Goal: Task Accomplishment & Management: Complete application form

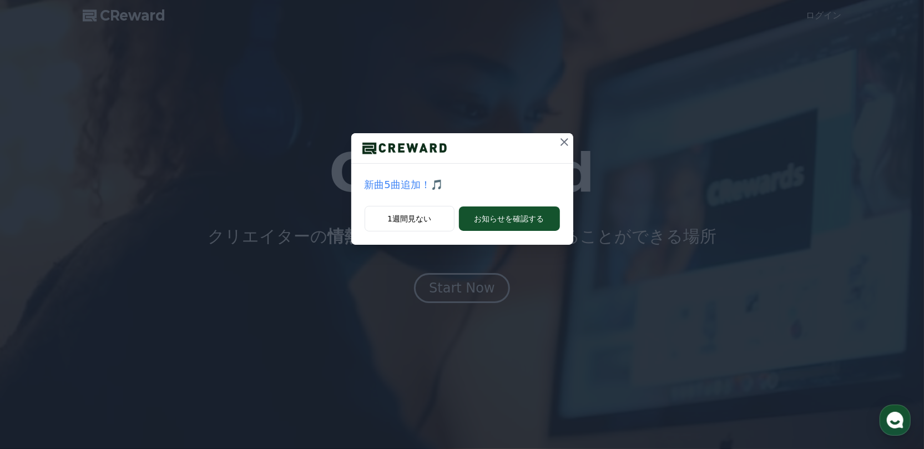
click at [559, 145] on icon at bounding box center [564, 141] width 13 height 13
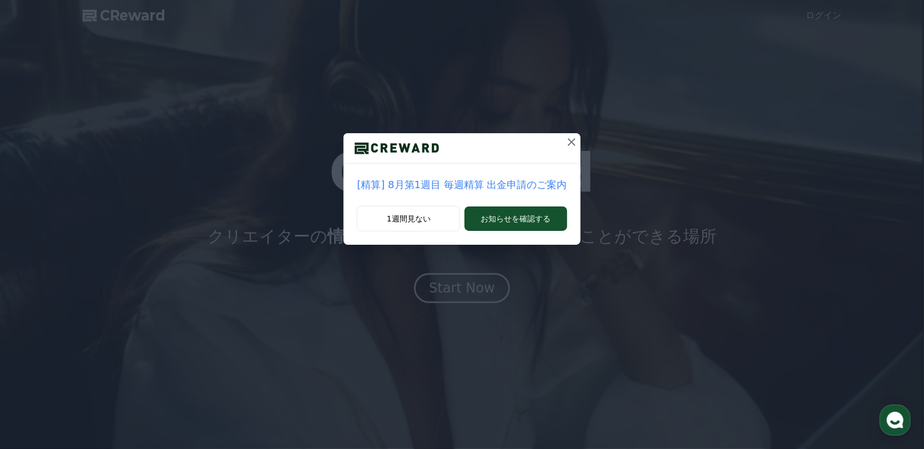
click at [565, 138] on icon at bounding box center [571, 141] width 13 height 13
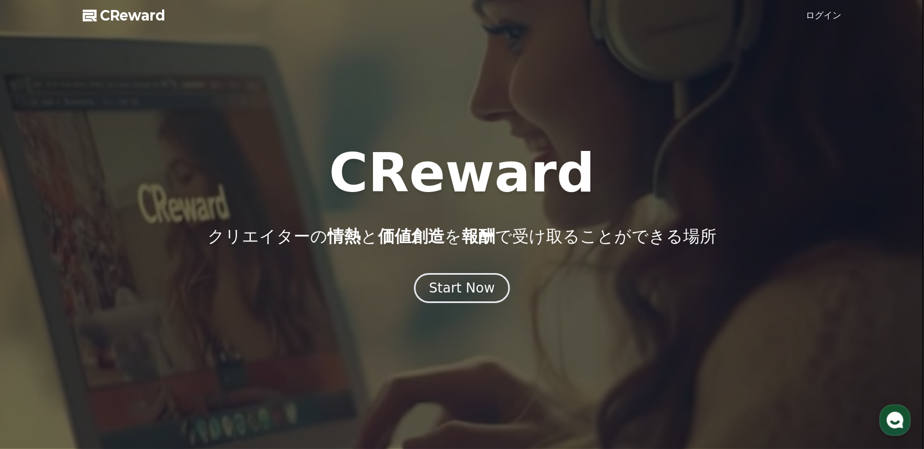
click at [832, 18] on link "ログイン" at bounding box center [824, 15] width 36 height 13
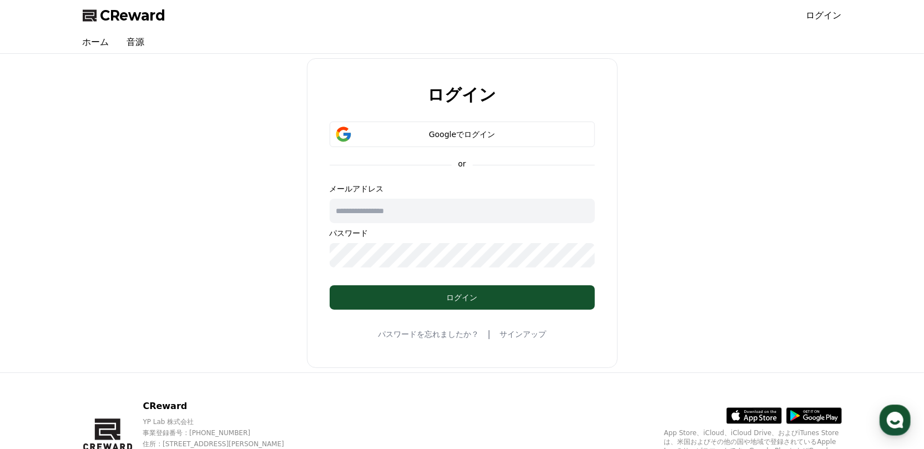
click at [403, 218] on input "text" at bounding box center [462, 211] width 265 height 24
type input "**********"
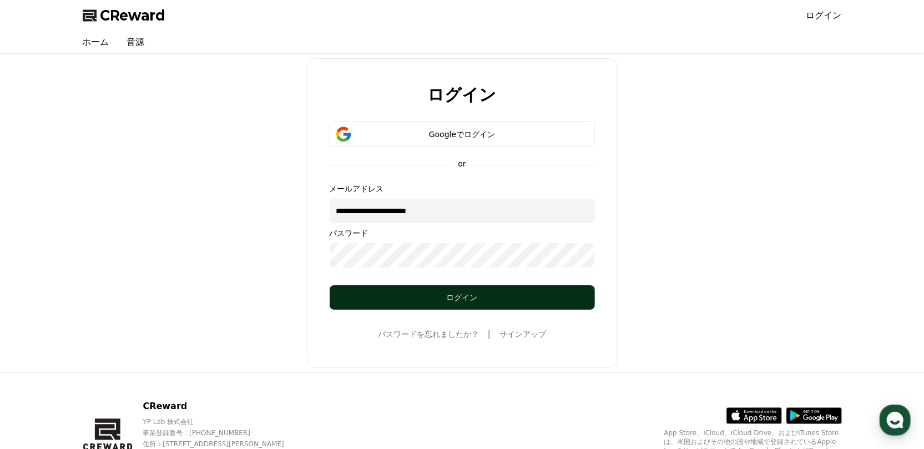
click at [423, 304] on button "ログイン" at bounding box center [462, 297] width 265 height 24
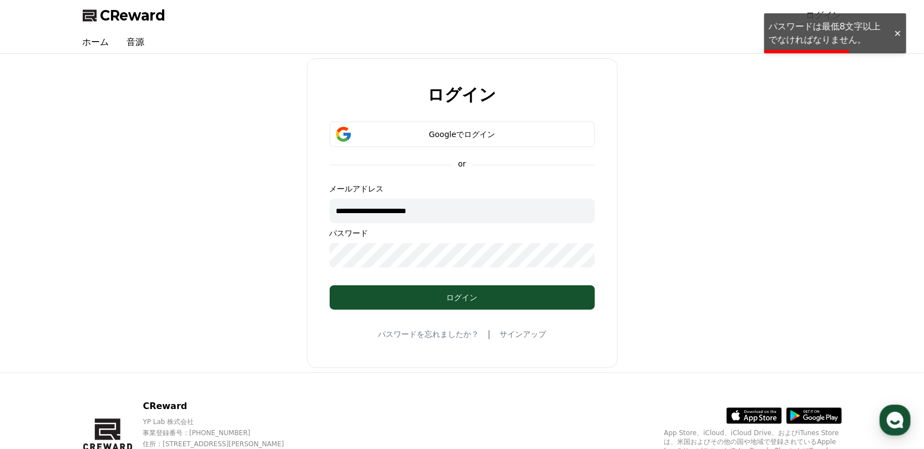
click at [901, 31] on div at bounding box center [897, 33] width 18 height 11
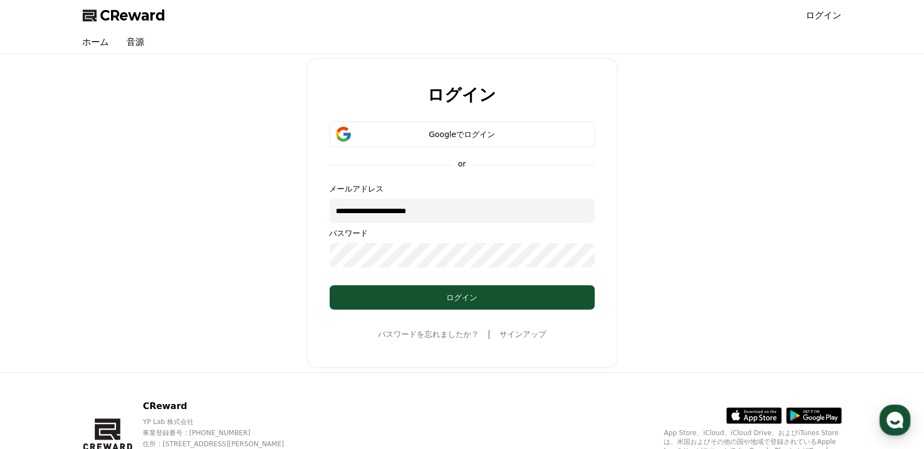
click at [320, 258] on form "**********" at bounding box center [462, 215] width 301 height 188
click at [465, 130] on div "Googleでログイン" at bounding box center [462, 134] width 233 height 11
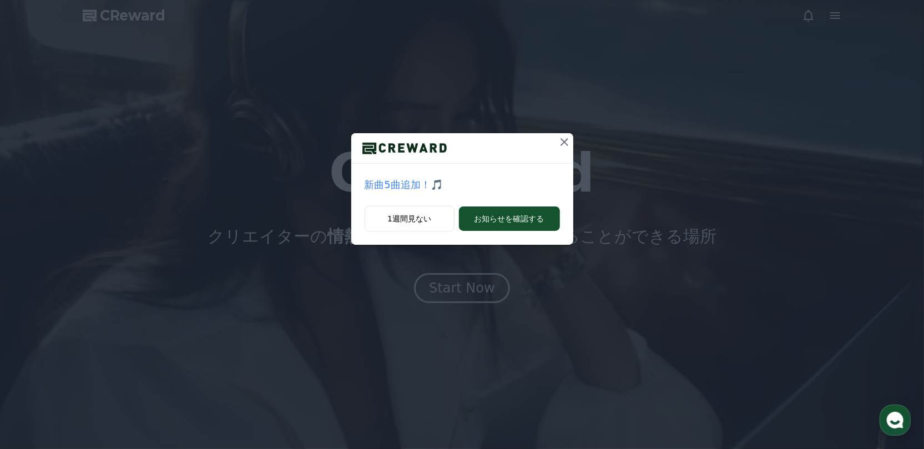
click at [569, 143] on icon at bounding box center [564, 141] width 13 height 13
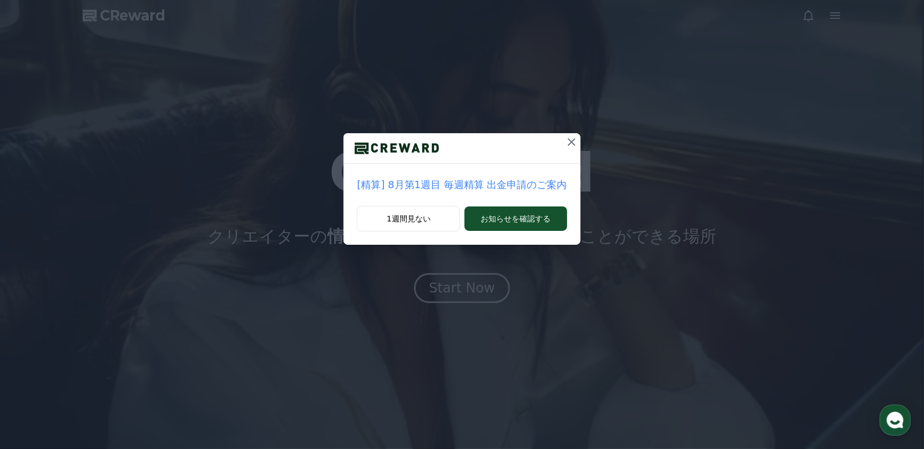
click at [569, 143] on icon at bounding box center [572, 142] width 8 height 8
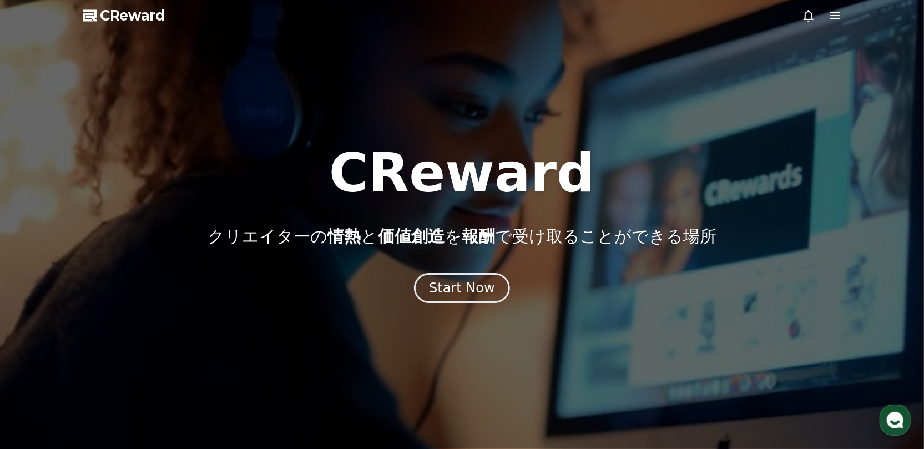
click at [836, 18] on icon at bounding box center [835, 15] width 10 height 7
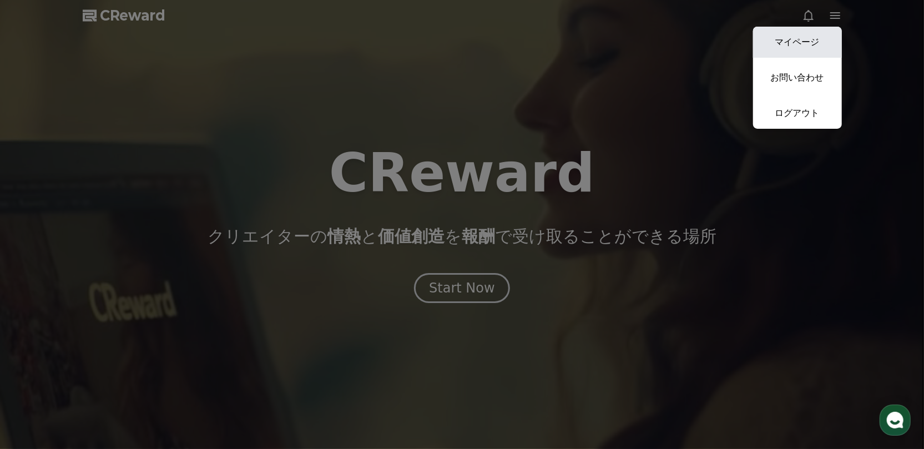
click at [825, 34] on link "マイページ" at bounding box center [797, 42] width 89 height 31
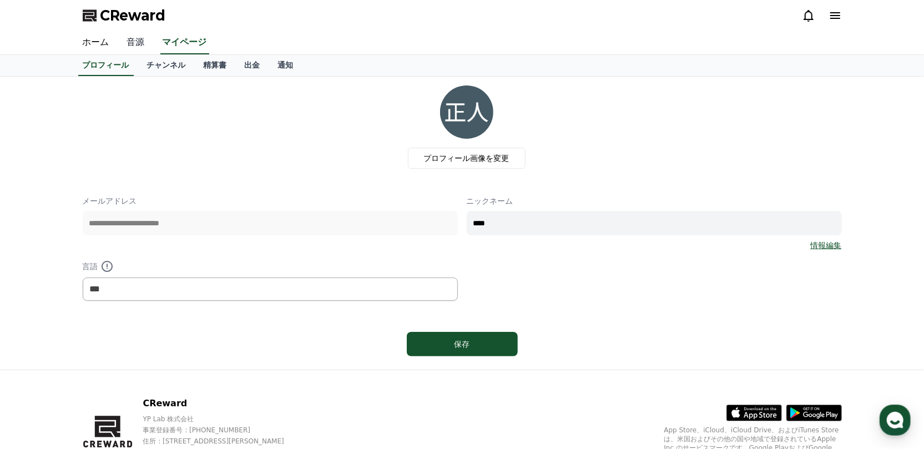
click at [133, 38] on link "音源" at bounding box center [136, 42] width 36 height 23
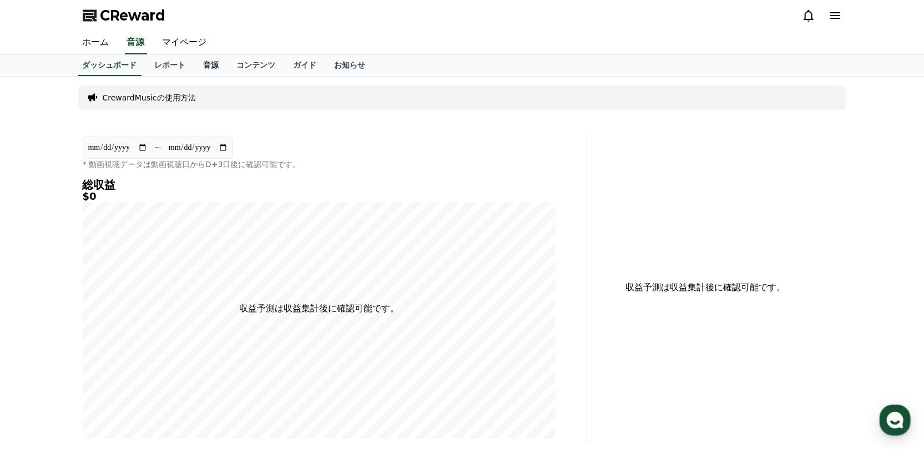
click at [200, 63] on link "音源" at bounding box center [211, 65] width 33 height 21
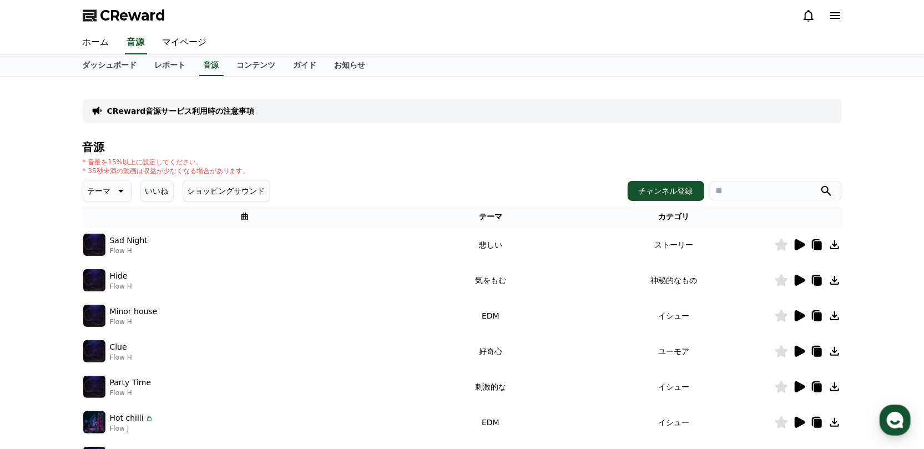
click at [228, 191] on button "ショッピングサウンド" at bounding box center [227, 191] width 88 height 22
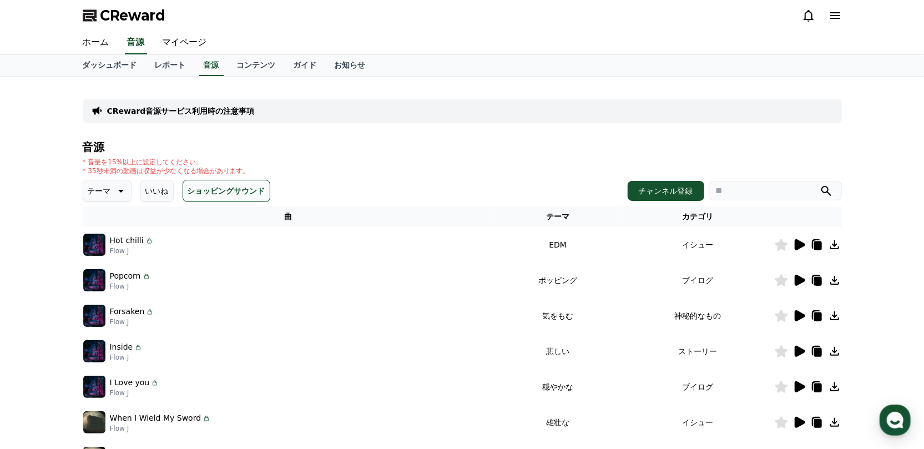
click at [113, 196] on icon at bounding box center [119, 190] width 13 height 13
click at [106, 247] on button "空想" at bounding box center [96, 249] width 24 height 24
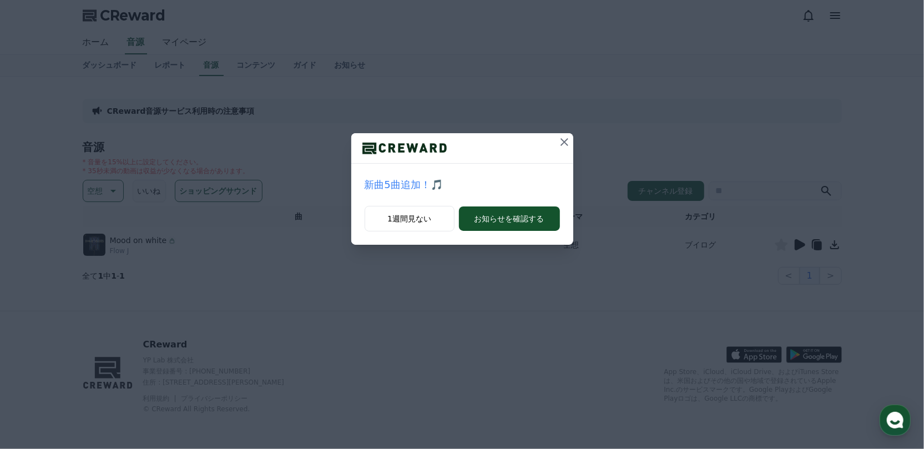
click at [565, 139] on icon at bounding box center [564, 141] width 13 height 13
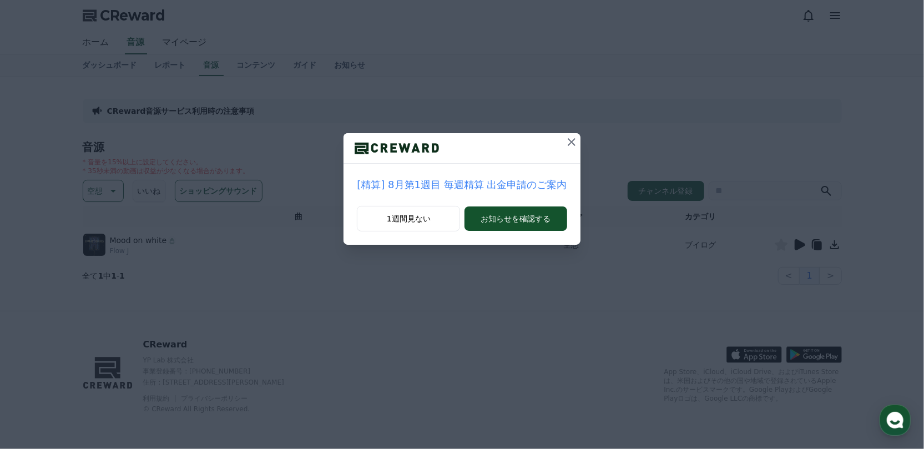
click at [565, 139] on icon at bounding box center [571, 141] width 13 height 13
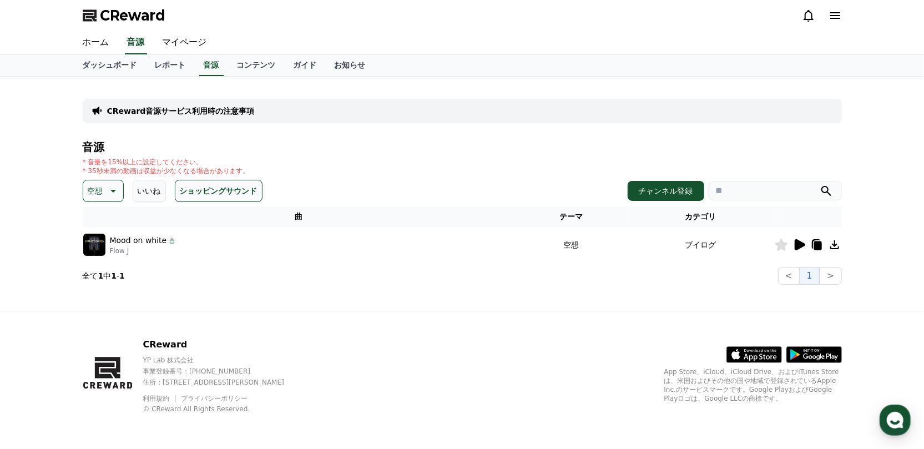
click at [802, 244] on icon at bounding box center [799, 244] width 11 height 11
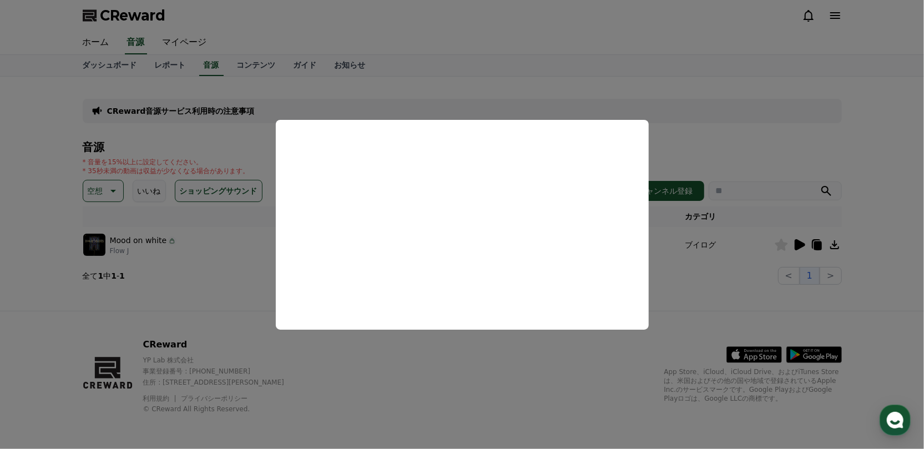
click at [237, 260] on button "close modal" at bounding box center [462, 224] width 924 height 449
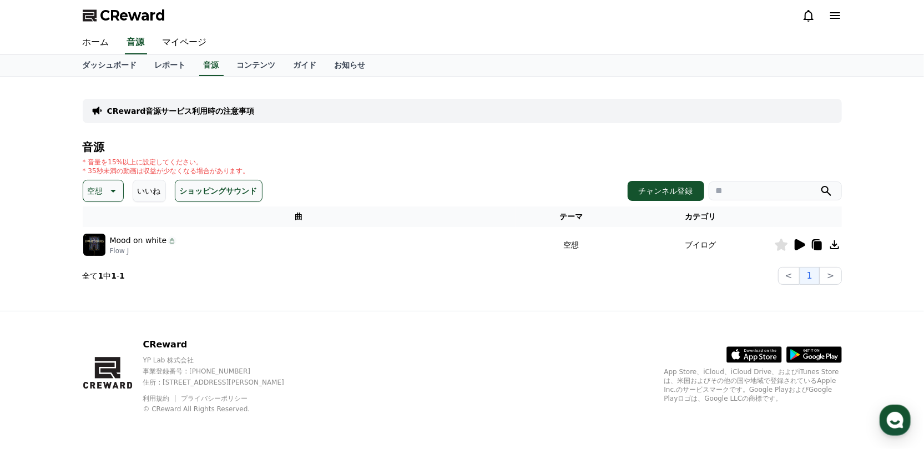
click at [782, 248] on icon at bounding box center [780, 245] width 13 height 12
click at [836, 242] on icon at bounding box center [834, 244] width 13 height 13
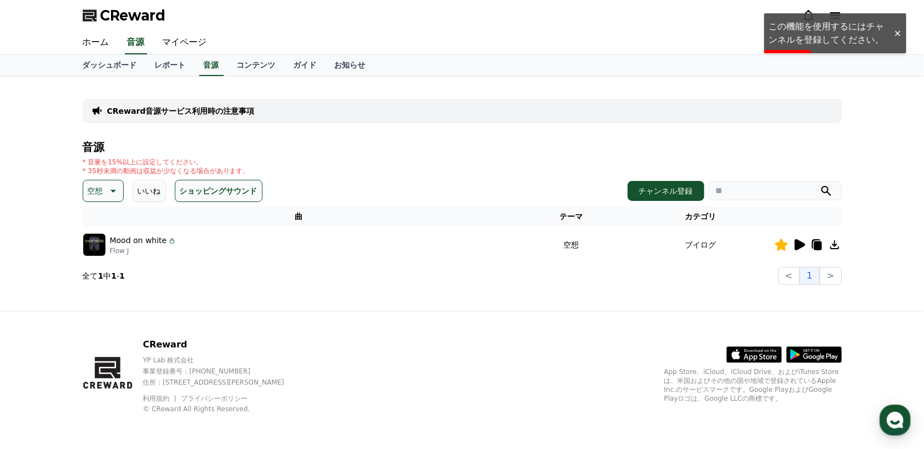
click at [841, 32] on div "ホーム 音源 マイページ" at bounding box center [462, 42] width 777 height 23
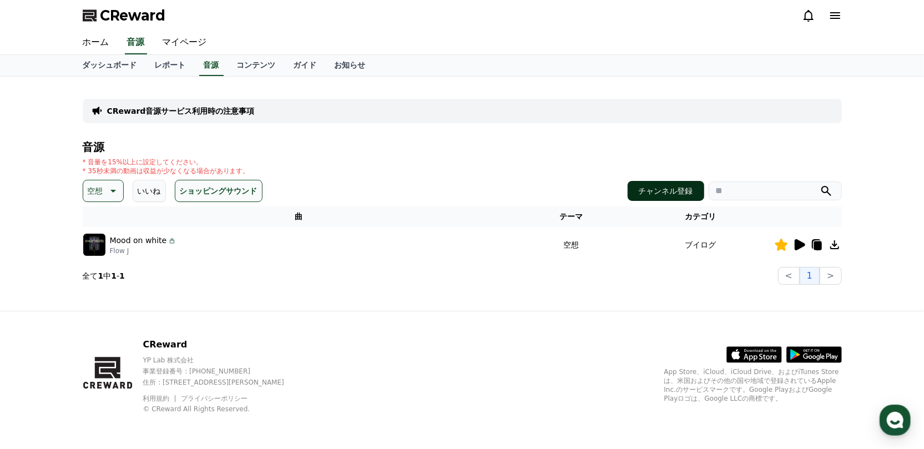
click at [687, 192] on button "チャンネル登録" at bounding box center [665, 191] width 77 height 20
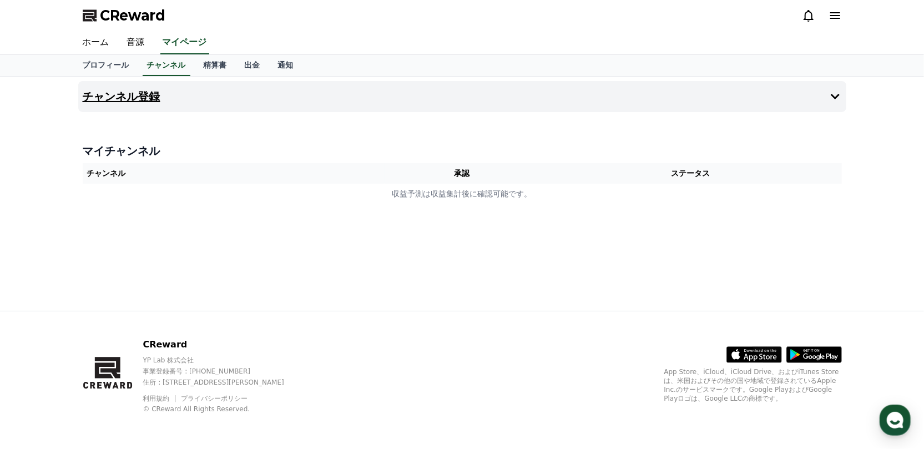
click at [234, 95] on button "チャンネル登録" at bounding box center [462, 96] width 768 height 31
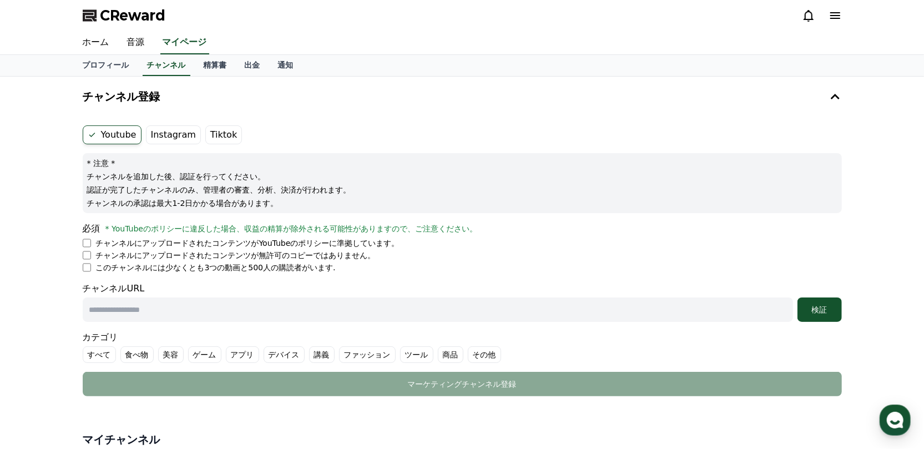
click at [87, 275] on form "Youtube Instagram Tiktok * 注意 * チャンネルを追加した後、認証を行ってください。 認証が完了したチャンネルのみ、管理者の審査、分…" at bounding box center [462, 260] width 759 height 271
click at [193, 312] on input "text" at bounding box center [438, 309] width 710 height 24
paste input "**********"
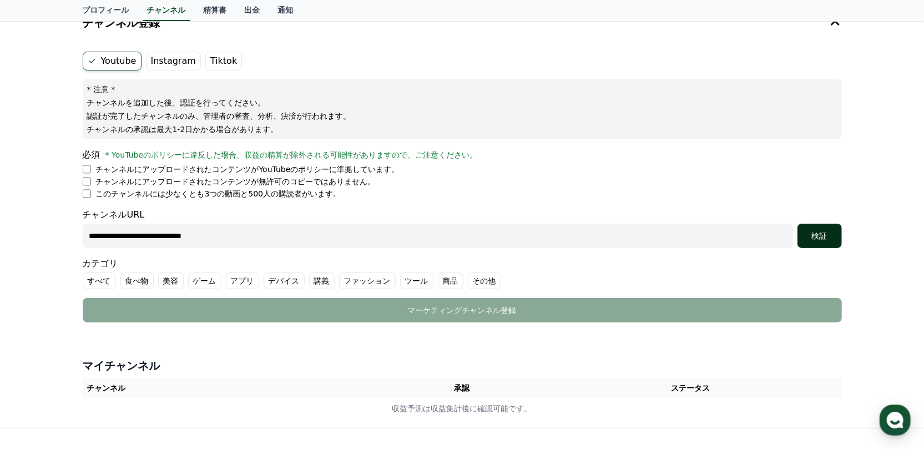
type input "**********"
click at [825, 242] on button "検証" at bounding box center [819, 236] width 44 height 24
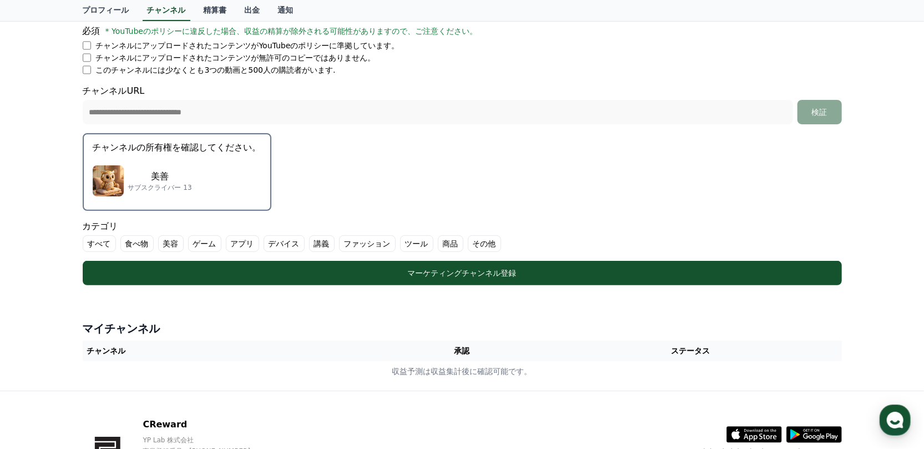
scroll to position [222, 0]
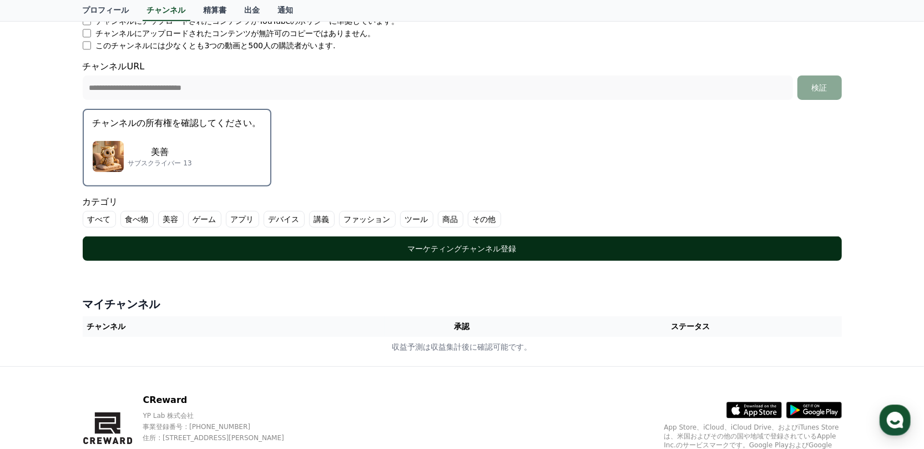
click at [482, 253] on button "マーケティングチャンネル登録" at bounding box center [462, 248] width 759 height 24
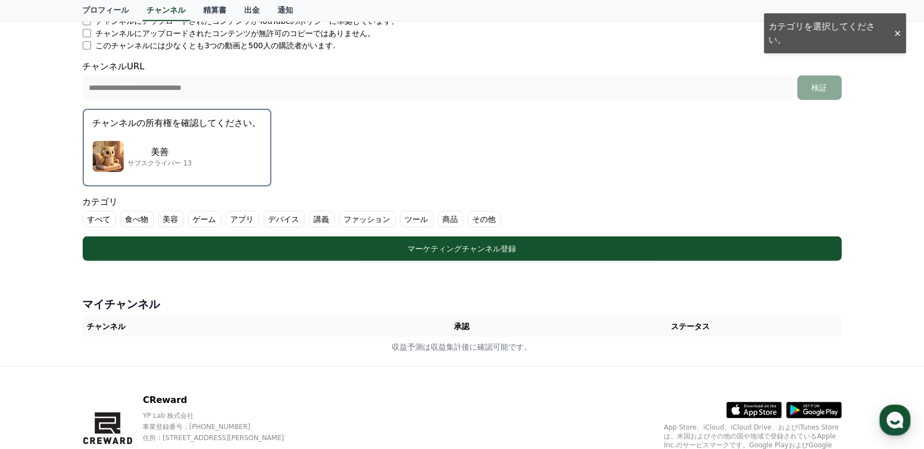
click at [468, 221] on label "その他" at bounding box center [484, 219] width 33 height 17
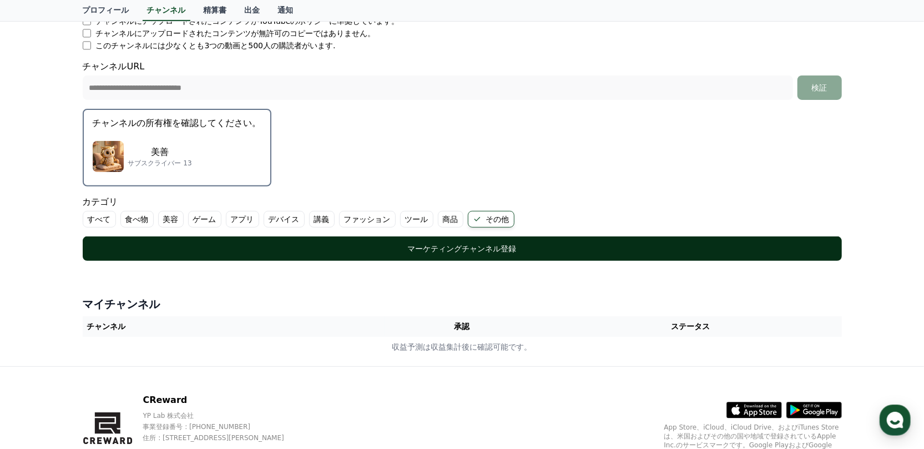
click at [454, 248] on div "マーケティングチャンネル登録" at bounding box center [462, 248] width 715 height 11
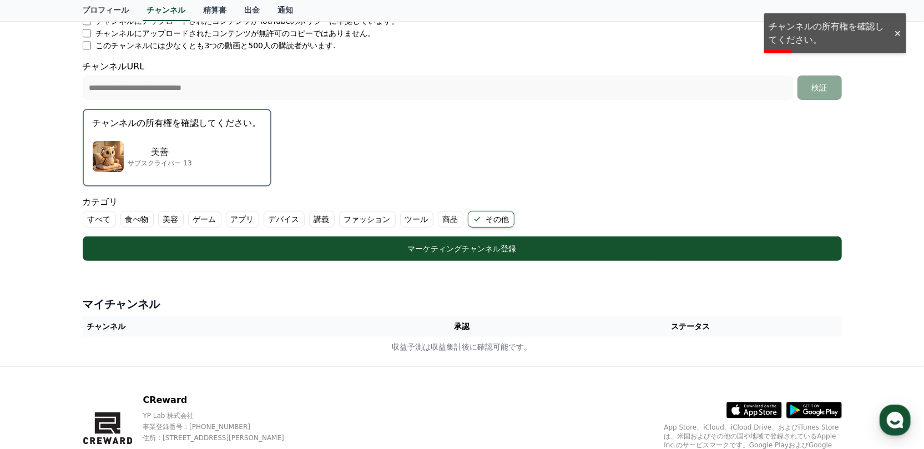
click at [195, 173] on div "美善 サブスクライバー 13" at bounding box center [177, 156] width 169 height 44
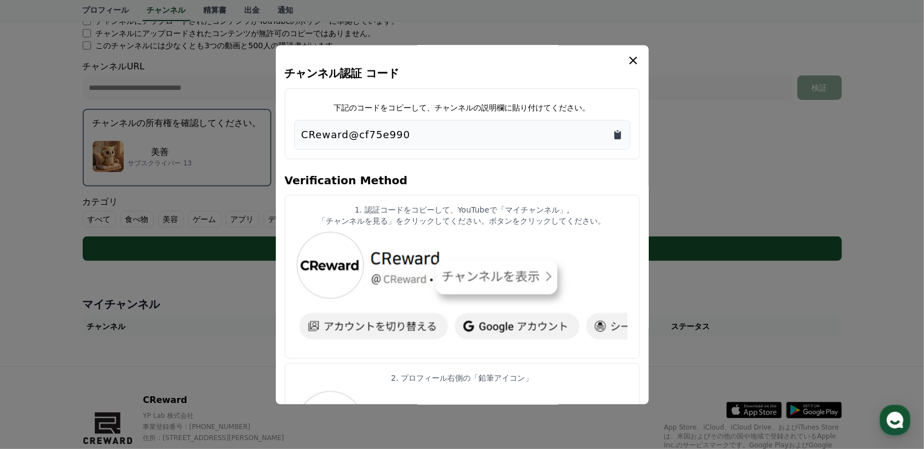
click at [619, 134] on icon "Copy to clipboard" at bounding box center [617, 135] width 7 height 8
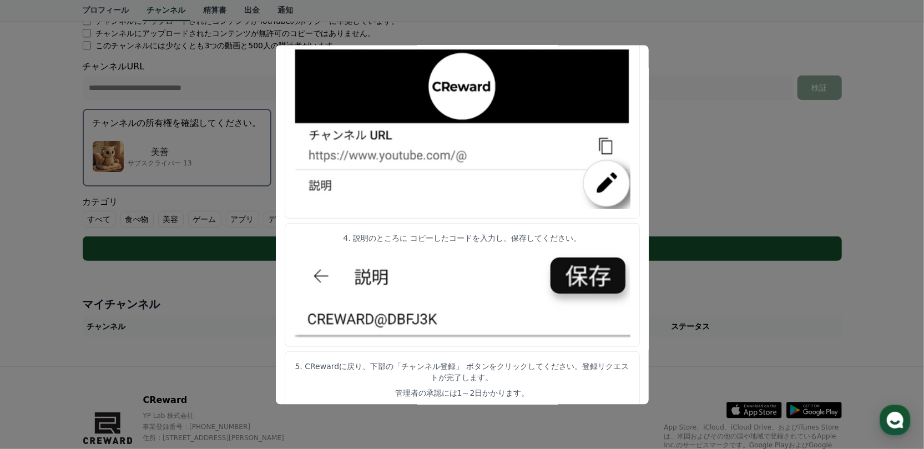
scroll to position [276, 0]
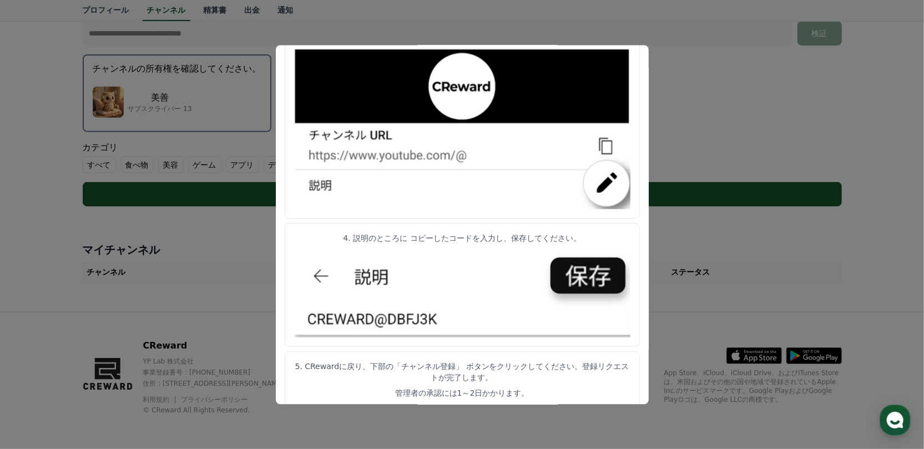
click at [661, 99] on button "close modal" at bounding box center [462, 224] width 924 height 449
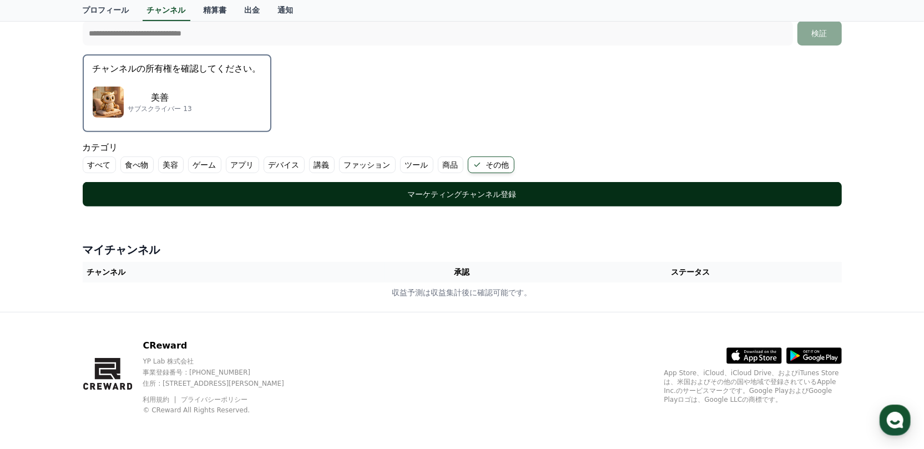
click at [475, 194] on div "マーケティングチャンネル登録" at bounding box center [462, 194] width 715 height 11
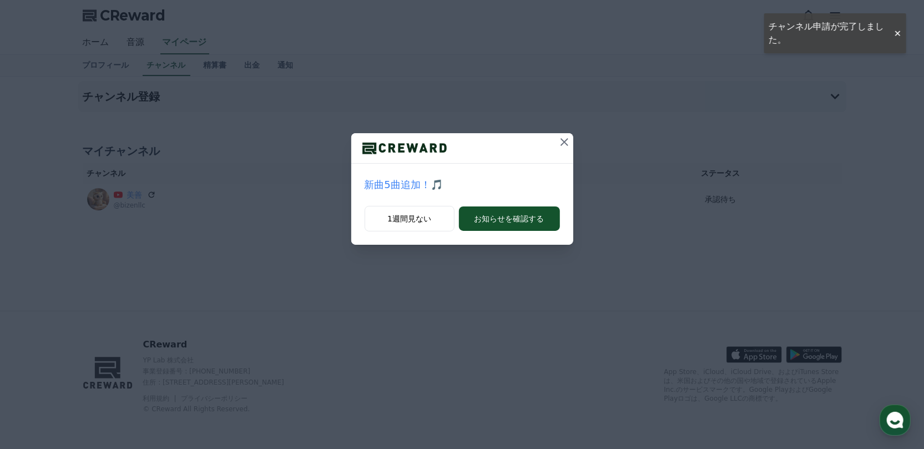
click at [567, 144] on icon at bounding box center [564, 141] width 13 height 13
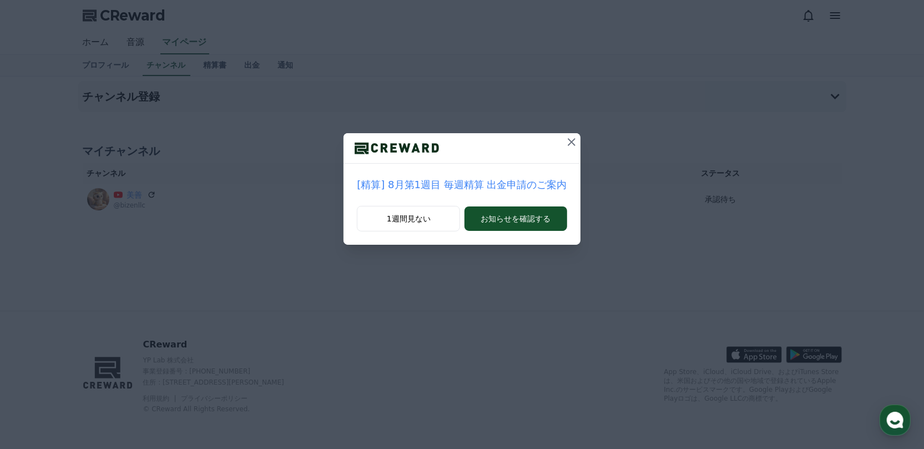
click at [568, 143] on icon at bounding box center [572, 142] width 8 height 8
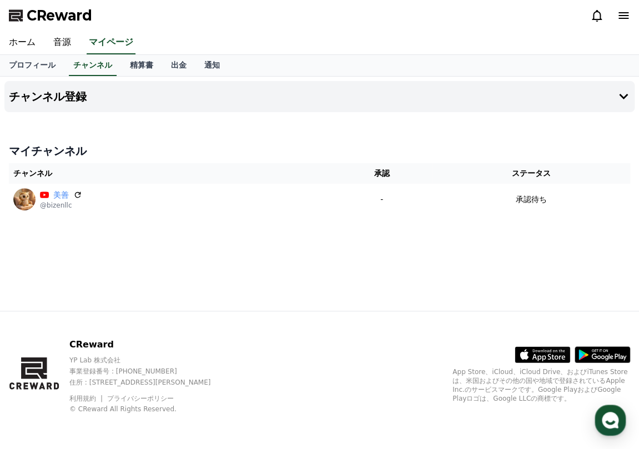
click at [232, 277] on div "チャンネル登録 マイチャンネル チャンネル 承認 ステータス 美善 @bizenllc - 承認待ち" at bounding box center [319, 194] width 639 height 234
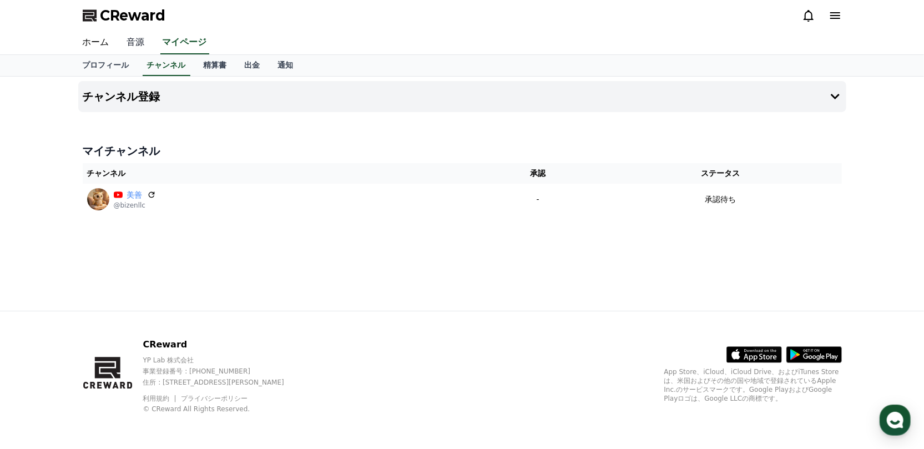
click at [136, 44] on link "音源" at bounding box center [136, 42] width 36 height 23
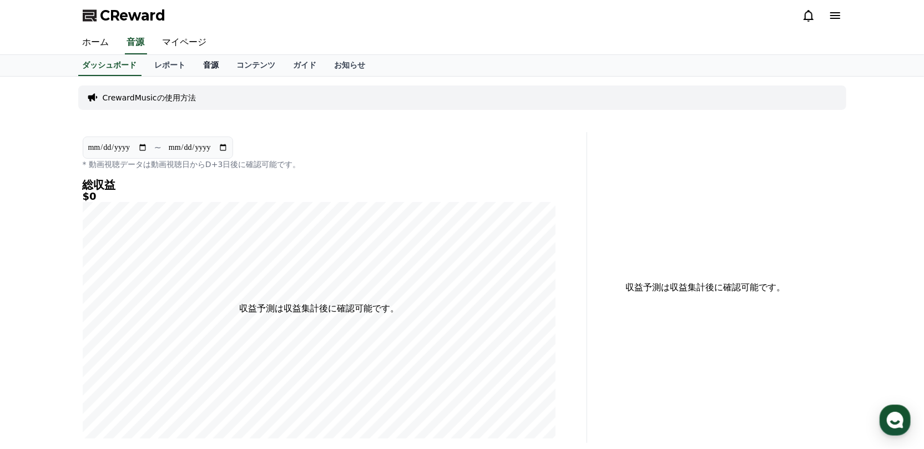
click at [195, 64] on link "音源" at bounding box center [211, 65] width 33 height 21
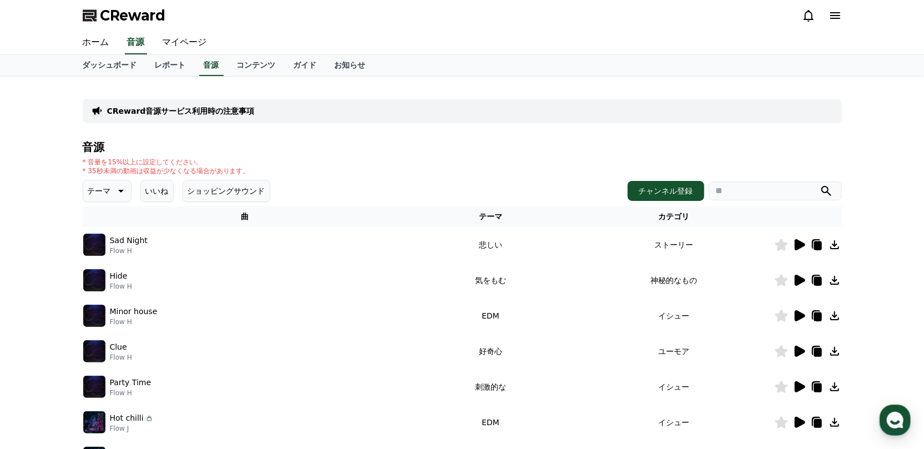
click at [101, 189] on p "テーマ" at bounding box center [99, 191] width 23 height 16
click at [107, 235] on button "空想" at bounding box center [96, 237] width 24 height 24
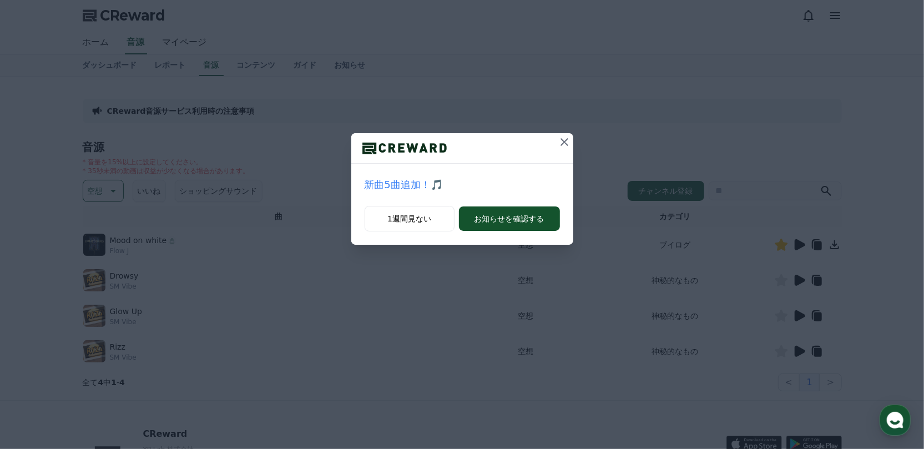
click at [564, 141] on icon at bounding box center [564, 142] width 8 height 8
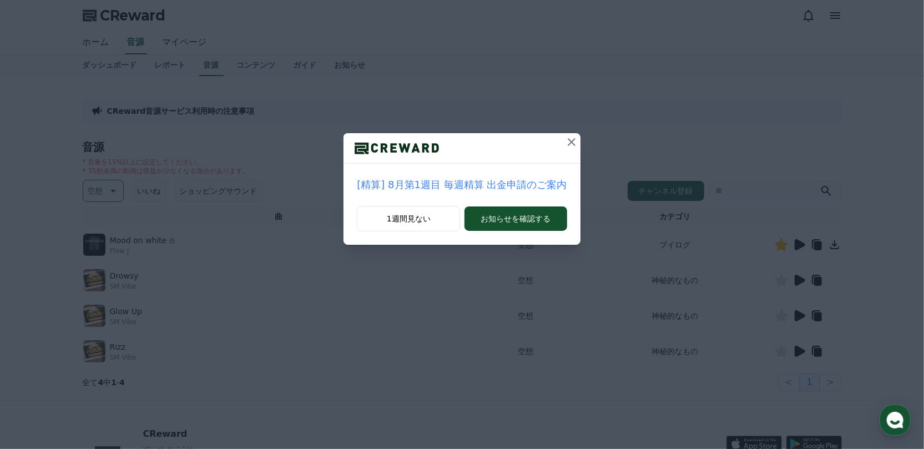
click at [568, 143] on icon at bounding box center [572, 142] width 8 height 8
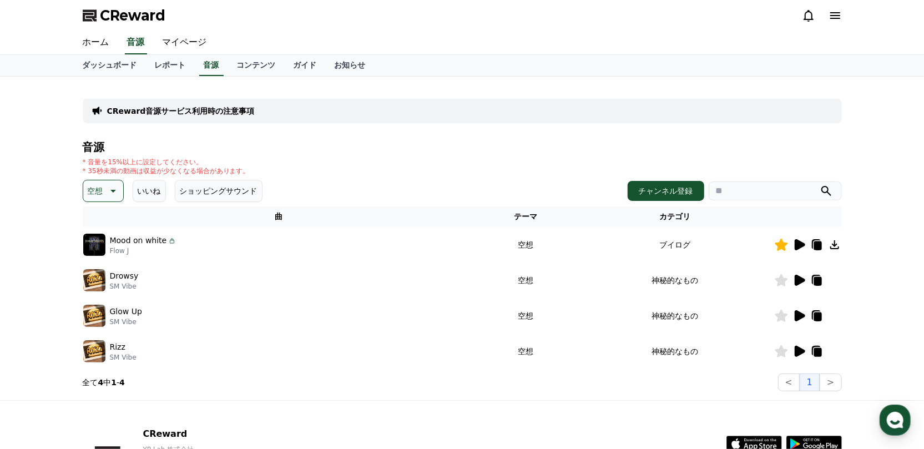
click at [116, 193] on icon at bounding box center [111, 190] width 13 height 13
click at [286, 158] on div "* 音量を15%以上に設定してください。 * 35秒未満の動画は収益が少なくなる場合があります。" at bounding box center [462, 167] width 759 height 18
click at [837, 243] on icon at bounding box center [834, 244] width 13 height 13
click at [318, 176] on div "音源 * 音量を15%以上に設定してください。 * 35秒未満の動画は収益が少なくなる場合があります。 空想 テーマ 全て 空想 好奇心 暗い 明るい ポッピ…" at bounding box center [462, 266] width 759 height 250
click at [31, 209] on div "CReward音源サービス利用時の注意事項 音源 * 音量を15%以上に設定してください。 * 35秒未満の動画は収益が少なくなる場合があります。 空想 テー…" at bounding box center [462, 238] width 924 height 323
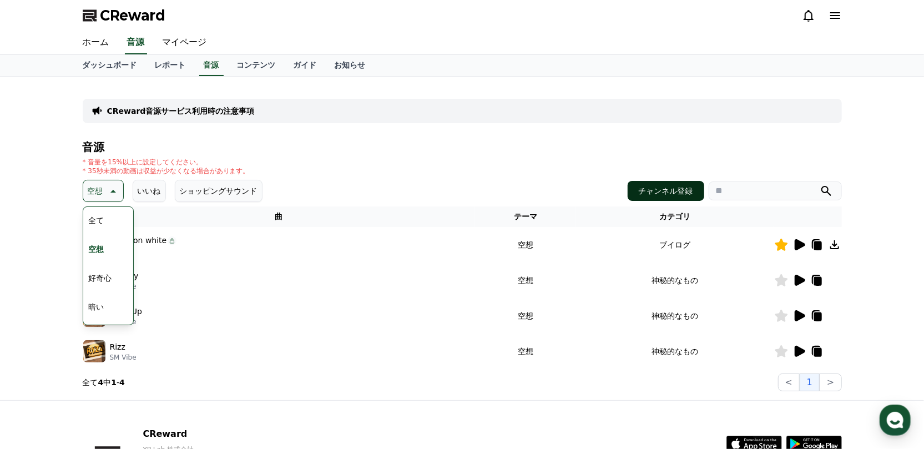
click at [670, 189] on button "チャンネル登録" at bounding box center [665, 191] width 77 height 20
